Goal: Obtain resource: Download file/media

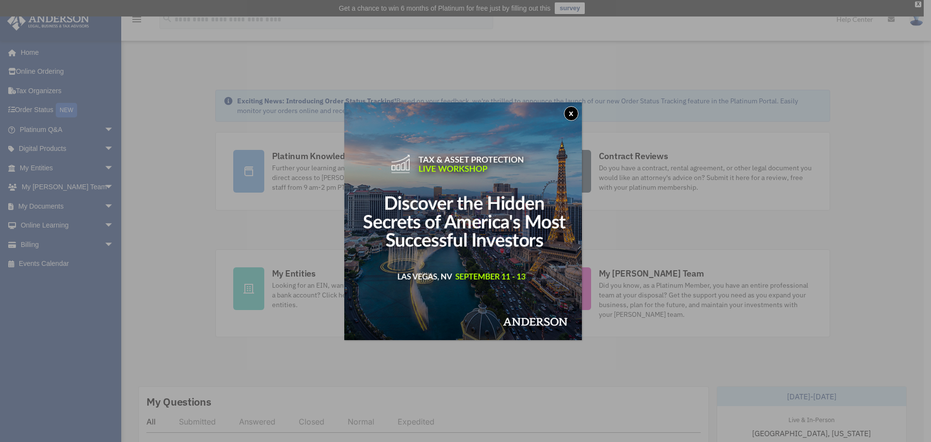
click at [571, 114] on button "x" at bounding box center [571, 113] width 15 height 15
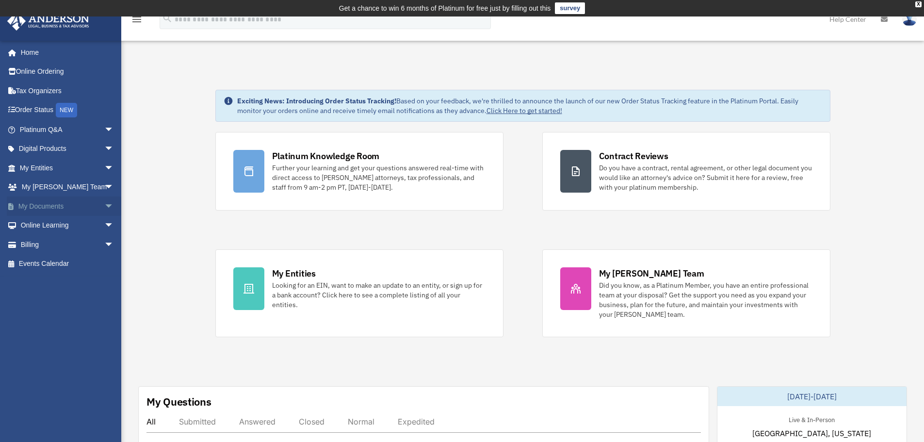
click at [104, 205] on span "arrow_drop_down" at bounding box center [113, 206] width 19 height 20
click at [37, 224] on link "Box" at bounding box center [71, 225] width 115 height 19
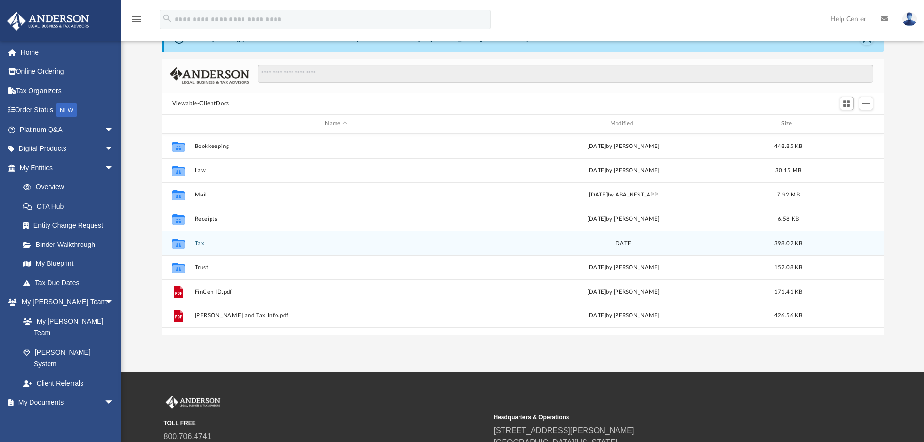
scroll to position [49, 0]
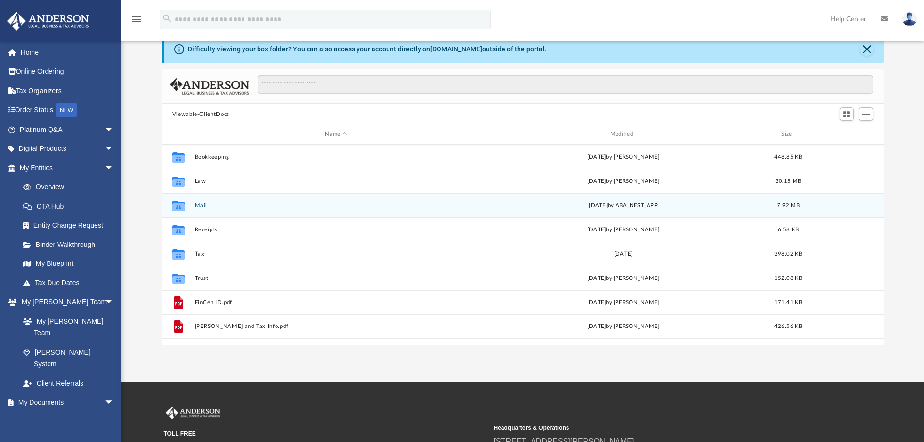
click at [181, 204] on icon "grid" at bounding box center [178, 207] width 13 height 8
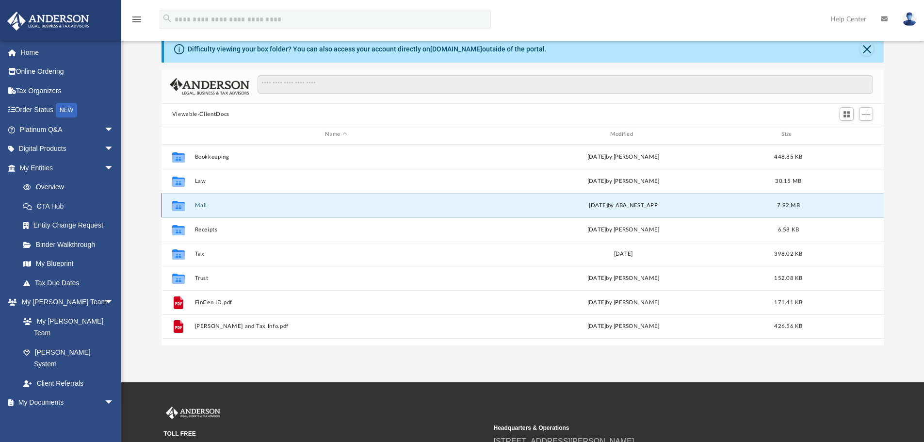
click at [179, 206] on icon "grid" at bounding box center [178, 207] width 13 height 8
click at [366, 201] on div "Collaborated Folder Mail [DATE] by ABA_NEST_APP 7.92 MB" at bounding box center [523, 205] width 723 height 24
click at [199, 204] on button "Mail" at bounding box center [336, 205] width 283 height 6
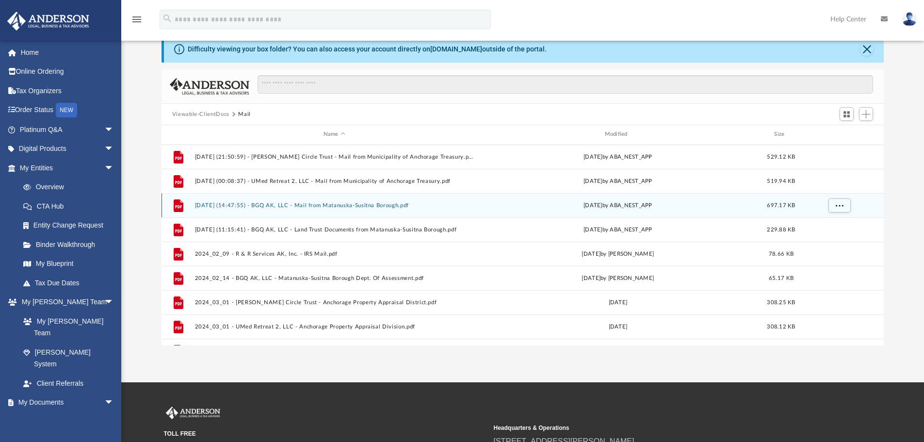
click at [193, 204] on div "File [DATE] (14:47:55) - BGQ AK, LLC - Mail from Matanuska-Susitna Borough.pdf …" at bounding box center [523, 205] width 723 height 24
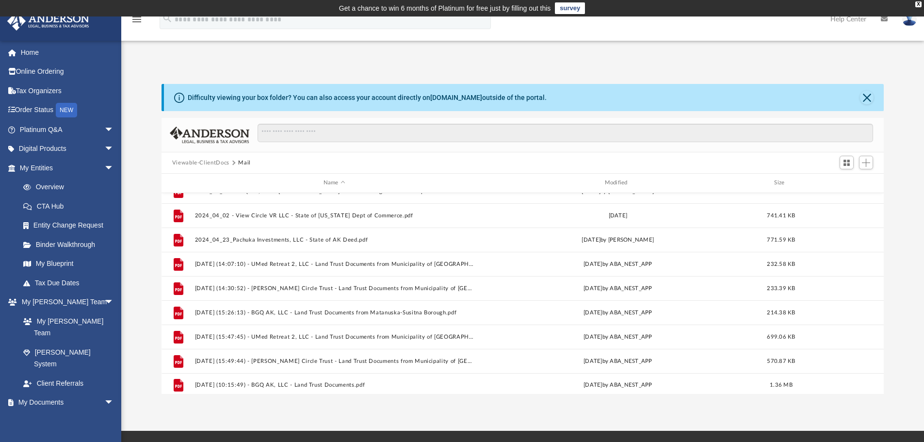
scroll to position [236, 0]
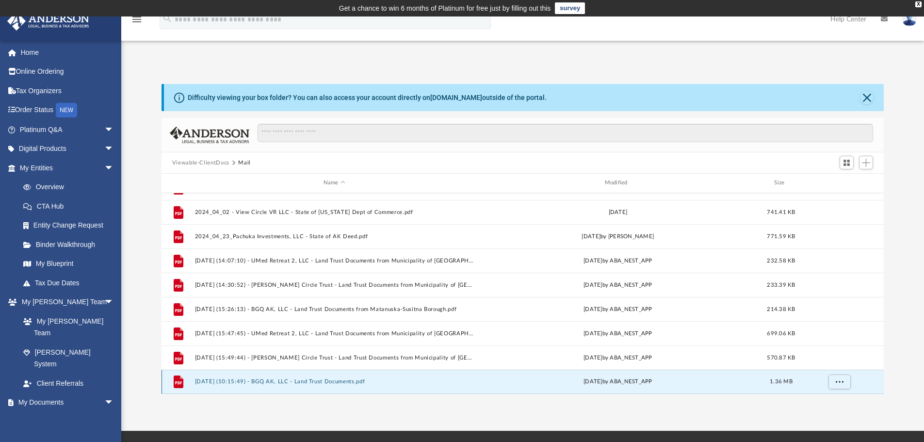
click at [218, 381] on button "[DATE] (10:15:49) - BGQ AK, LLC - Land Trust Documents.pdf" at bounding box center [334, 381] width 279 height 6
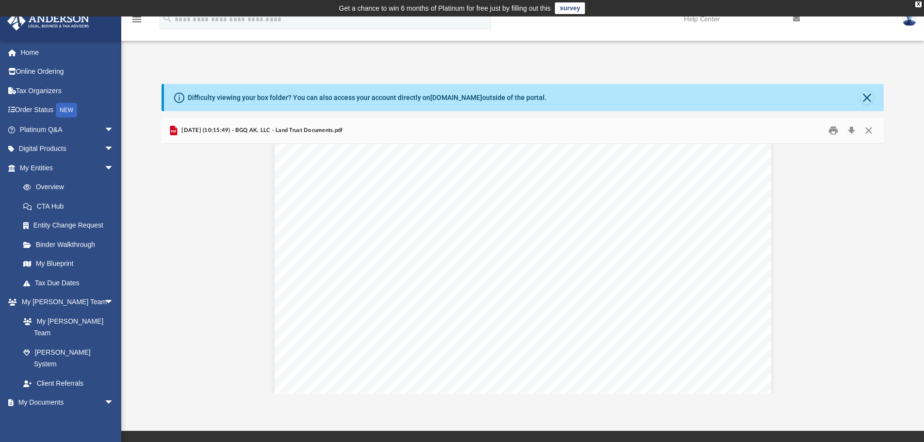
scroll to position [0, 0]
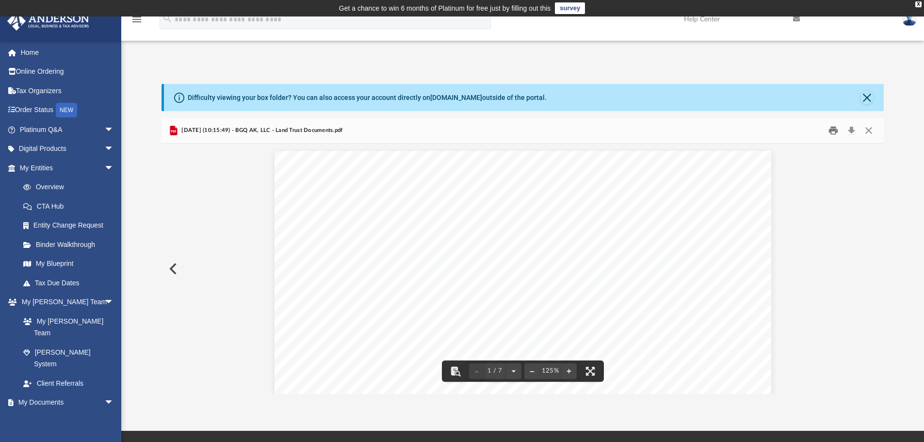
click at [831, 130] on button "Print" at bounding box center [833, 130] width 19 height 15
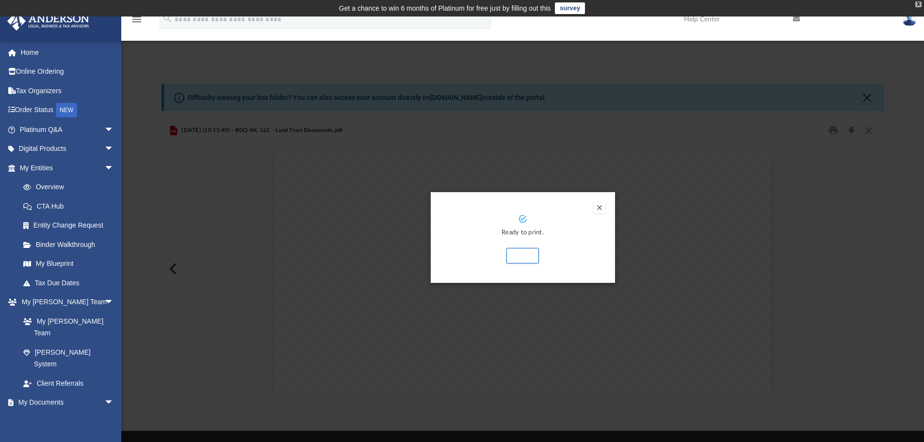
click at [920, 1] on div "X" at bounding box center [918, 4] width 6 height 6
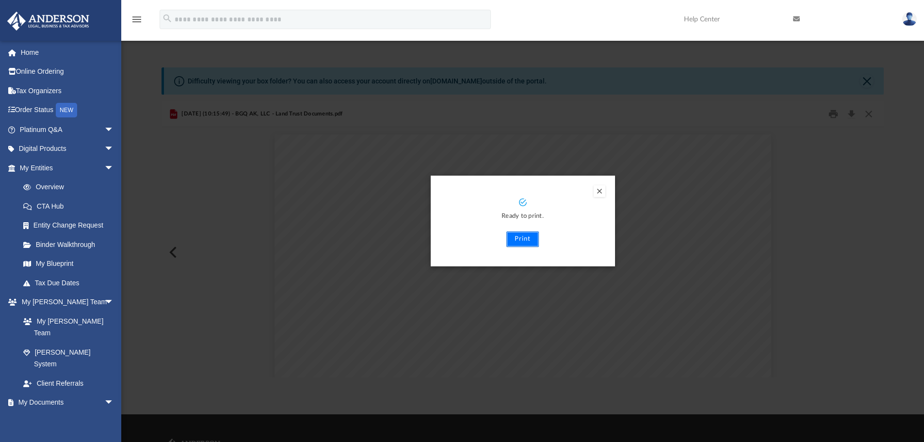
click at [510, 241] on button "Print" at bounding box center [522, 239] width 33 height 16
